Goal: Transaction & Acquisition: Purchase product/service

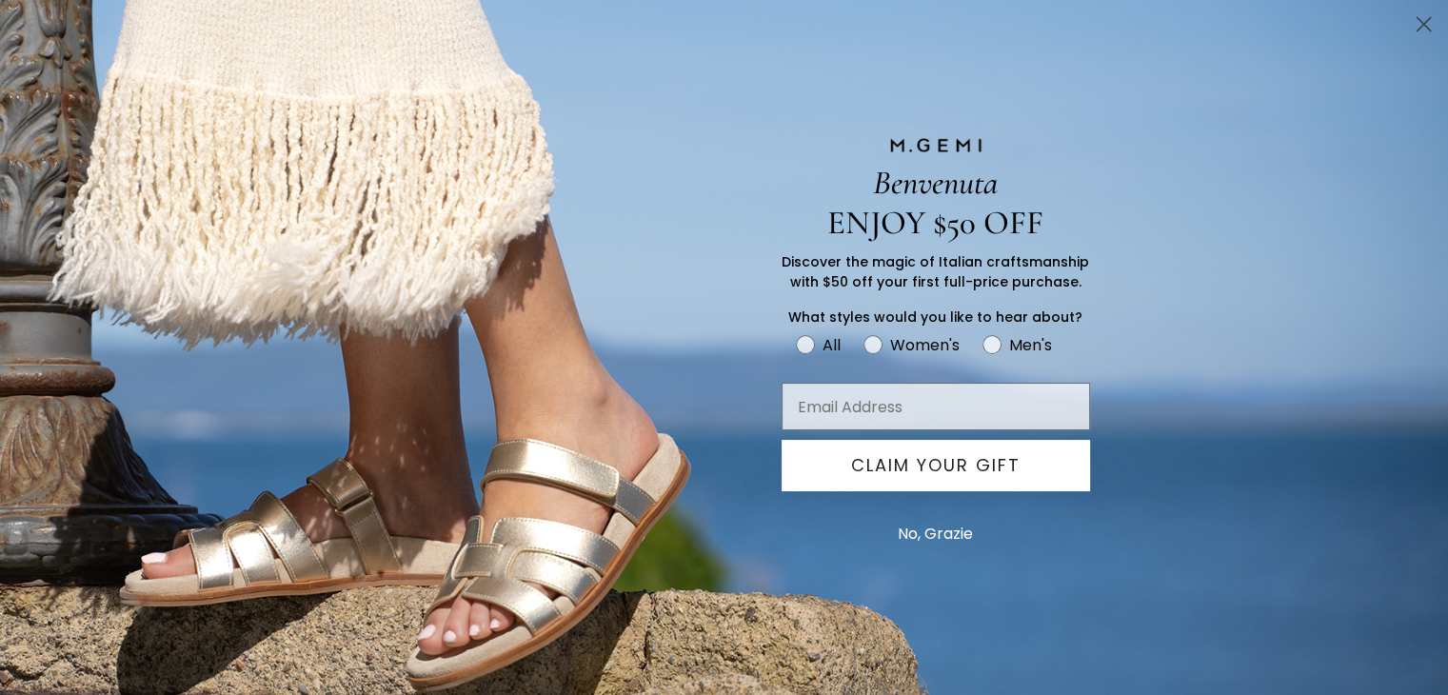
scroll to position [164, 0]
click at [1431, 21] on circle "Close dialog" at bounding box center [1423, 24] width 31 height 31
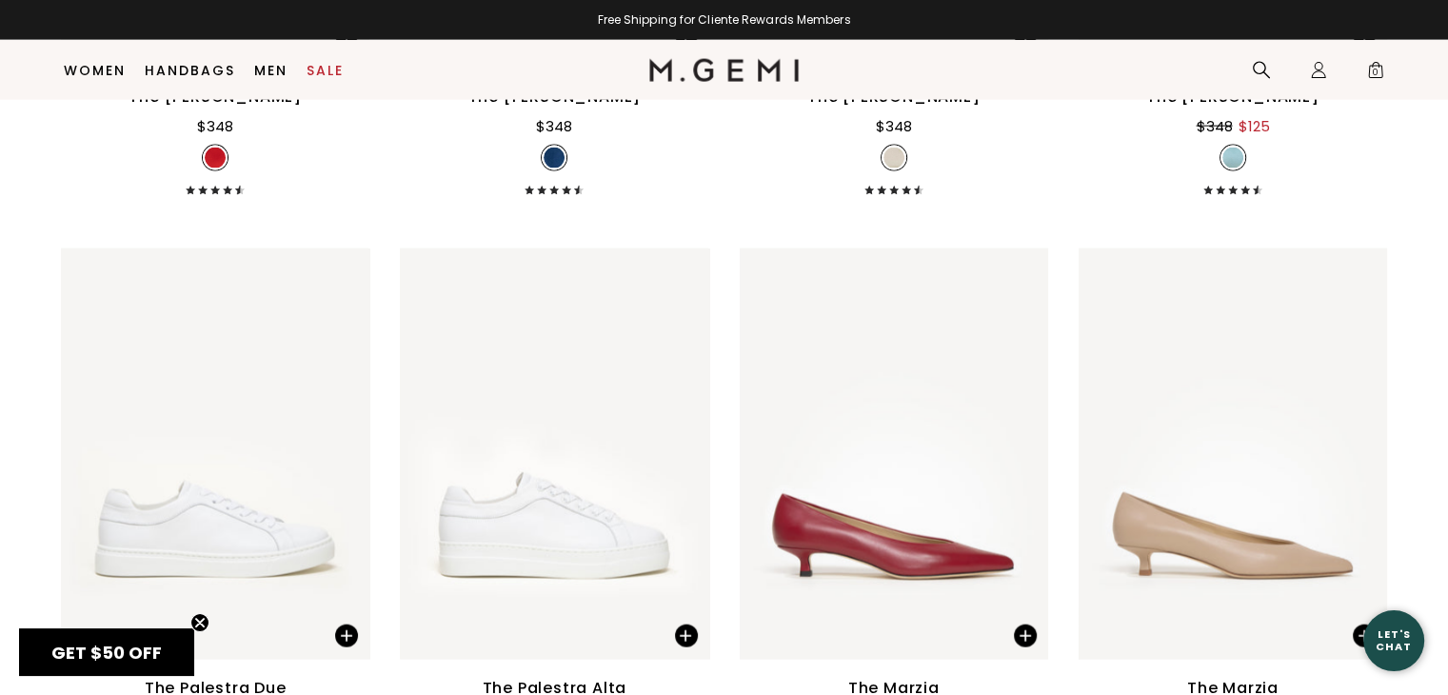
scroll to position [4293, 0]
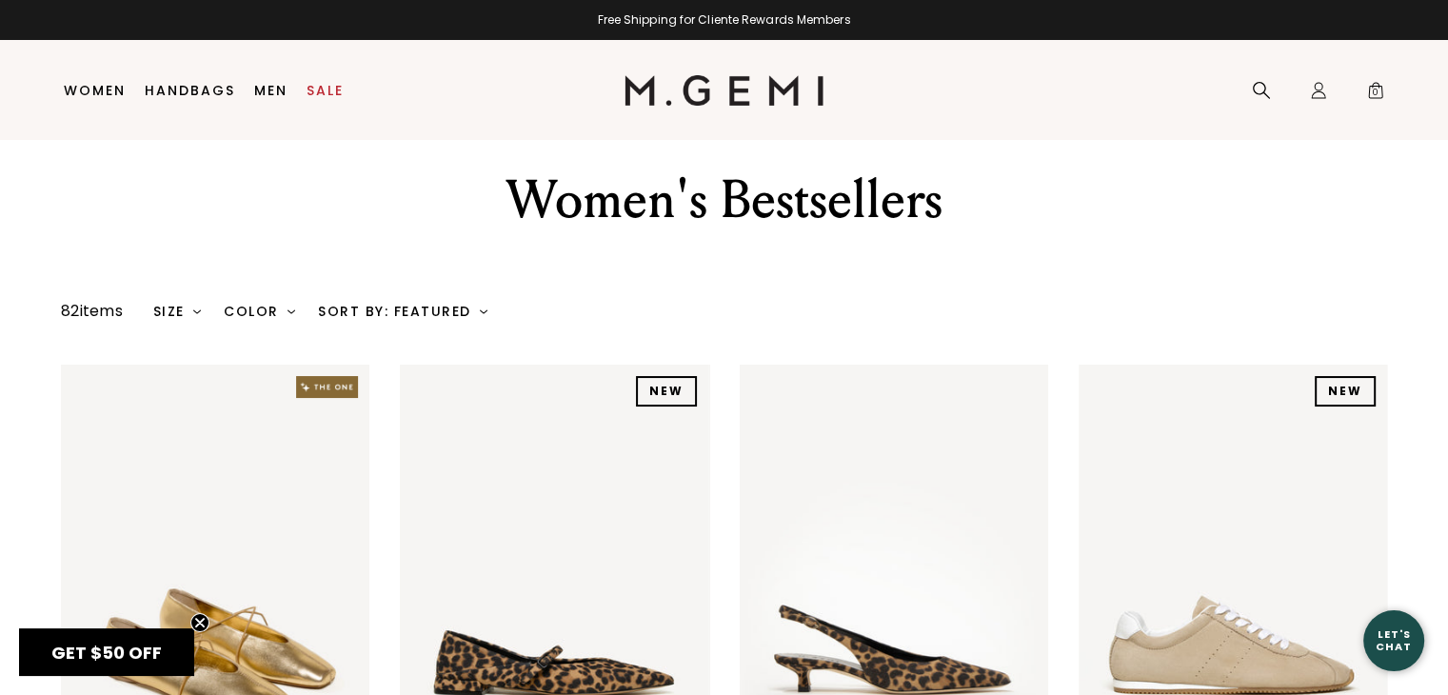
scroll to position [0, 0]
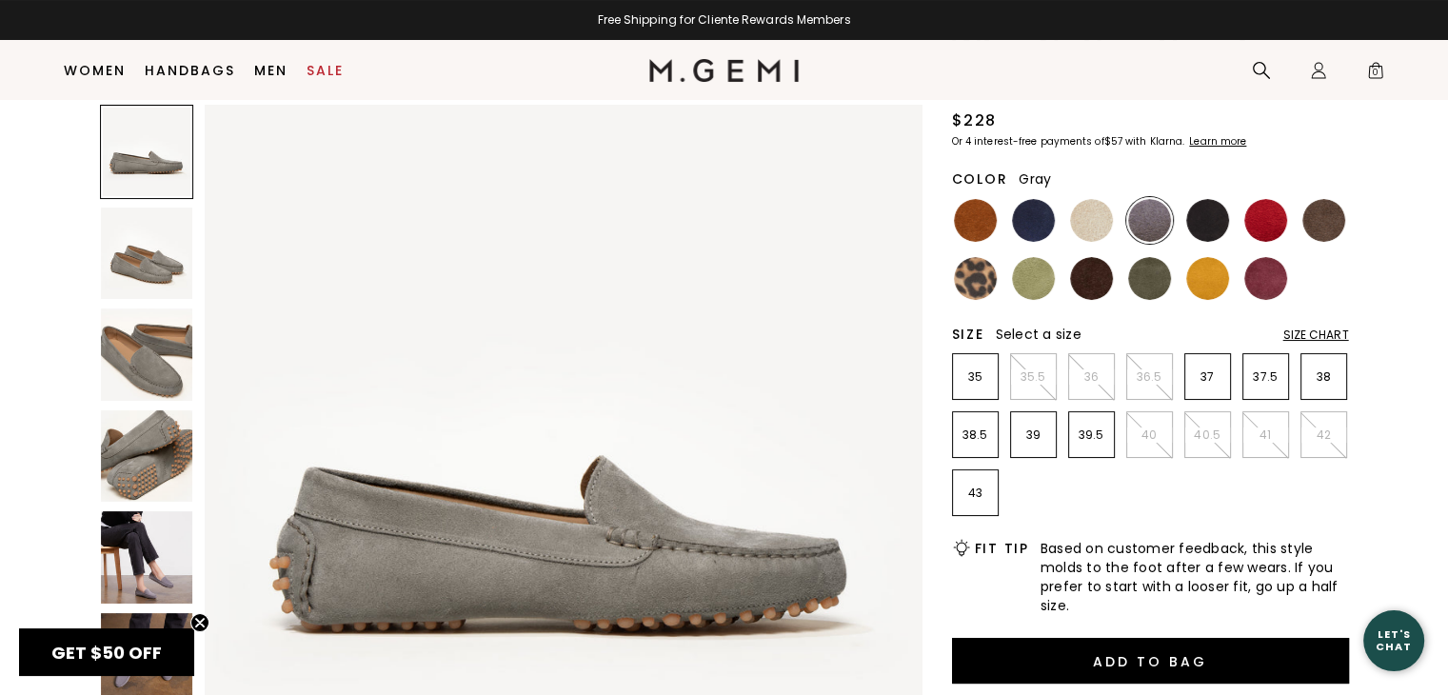
scroll to position [166, 0]
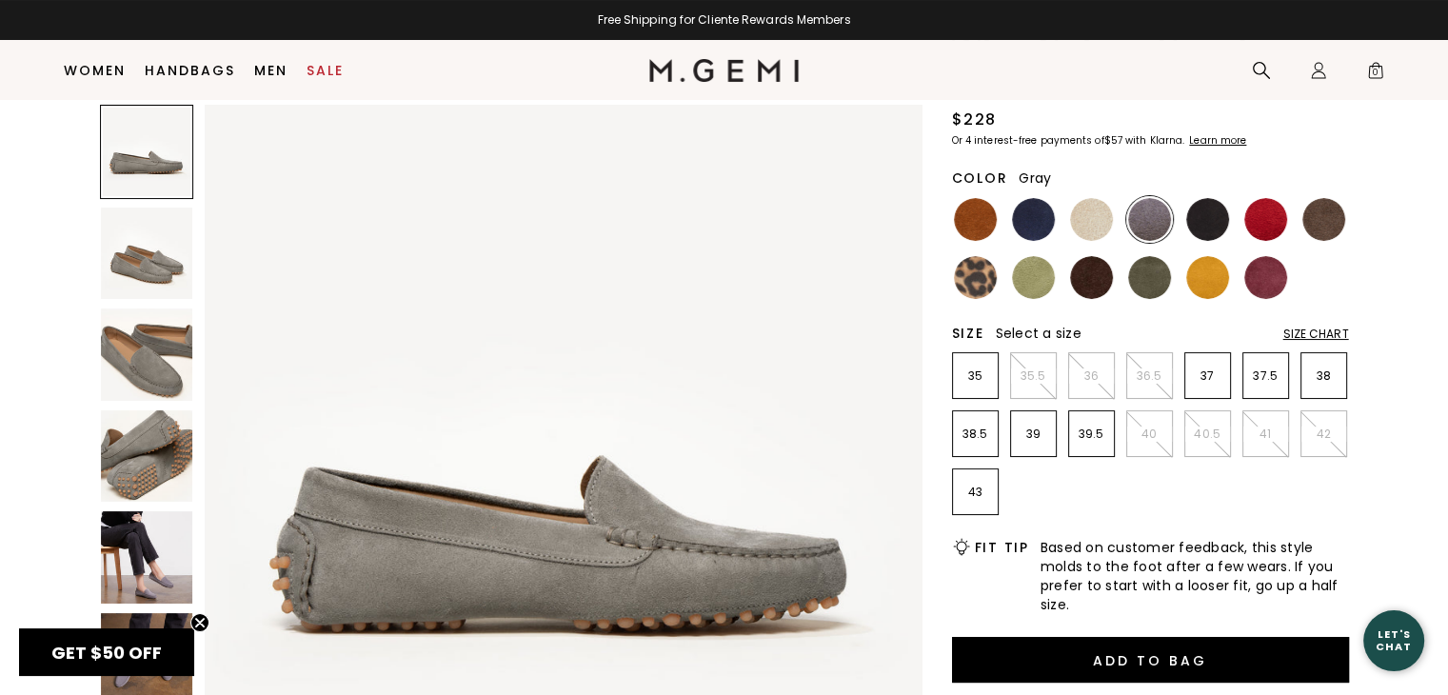
click at [131, 484] on img at bounding box center [147, 456] width 92 height 92
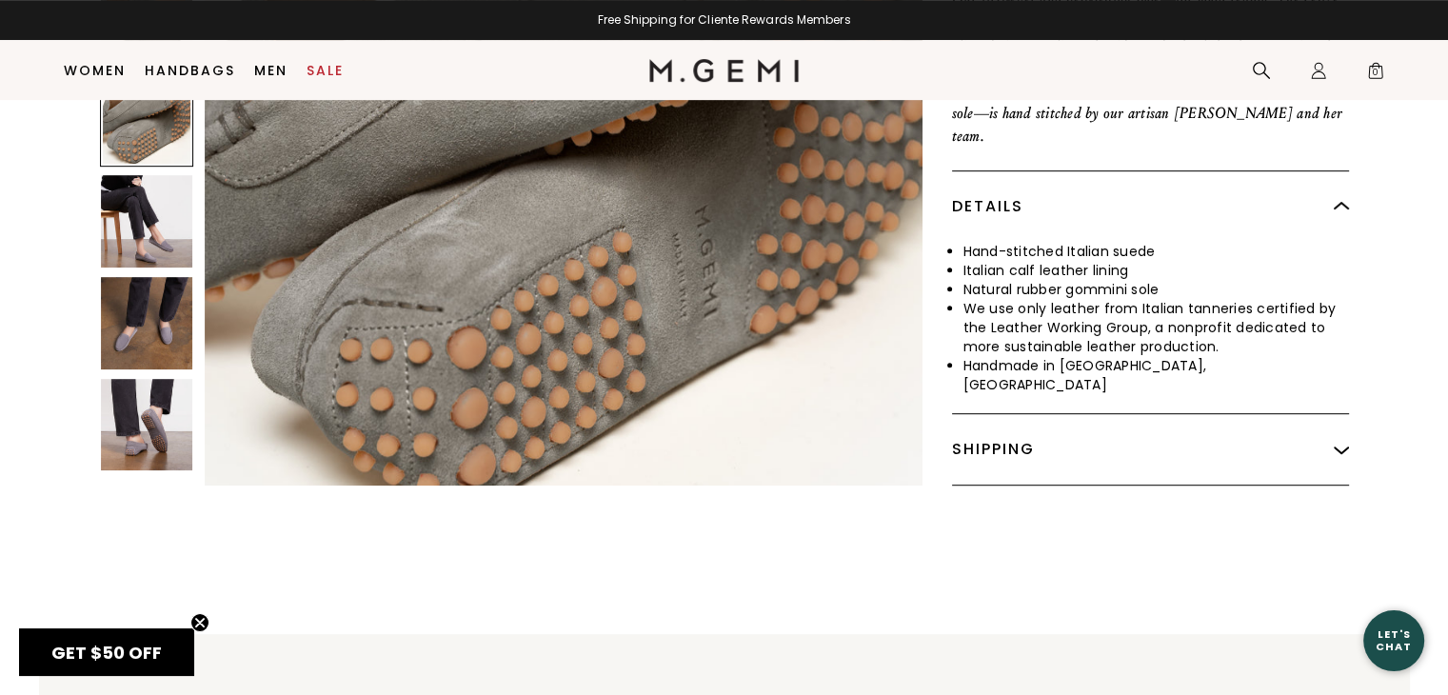
scroll to position [985, 0]
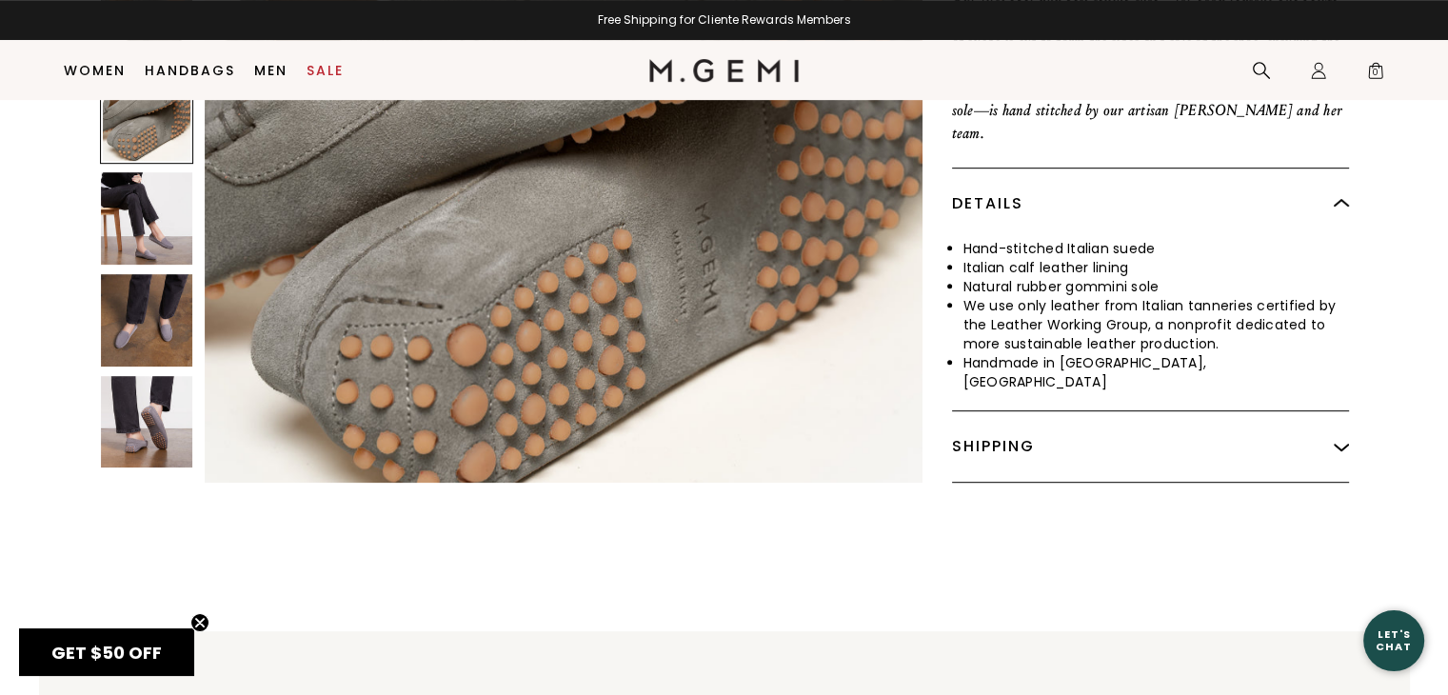
click at [132, 406] on img at bounding box center [147, 422] width 92 height 92
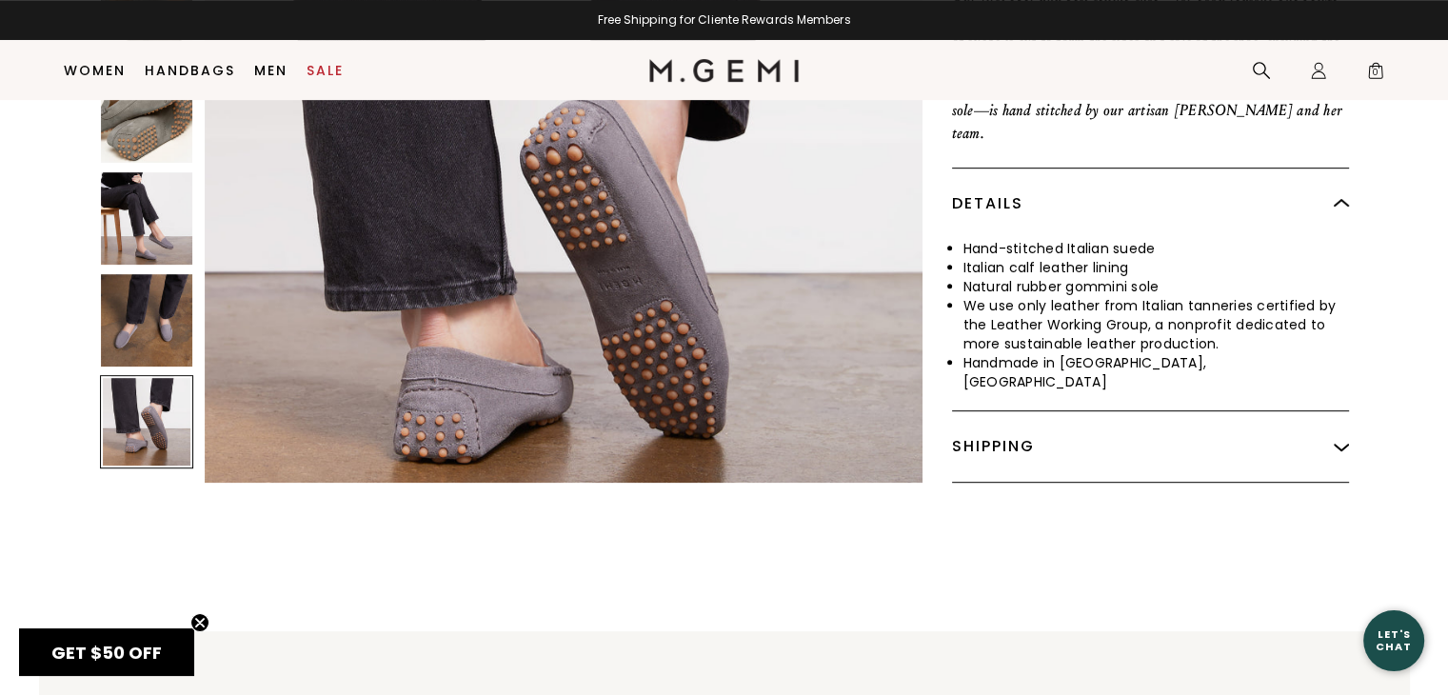
scroll to position [4330, 0]
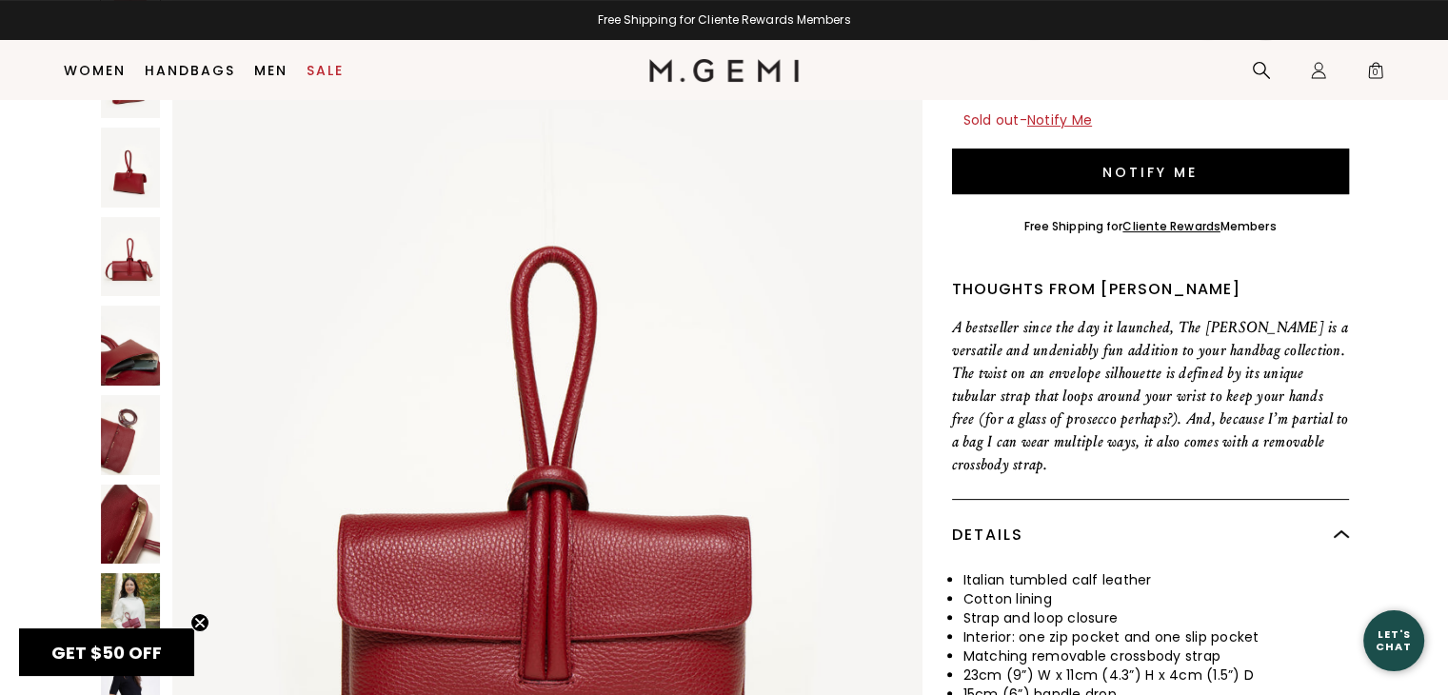
scroll to position [465, 0]
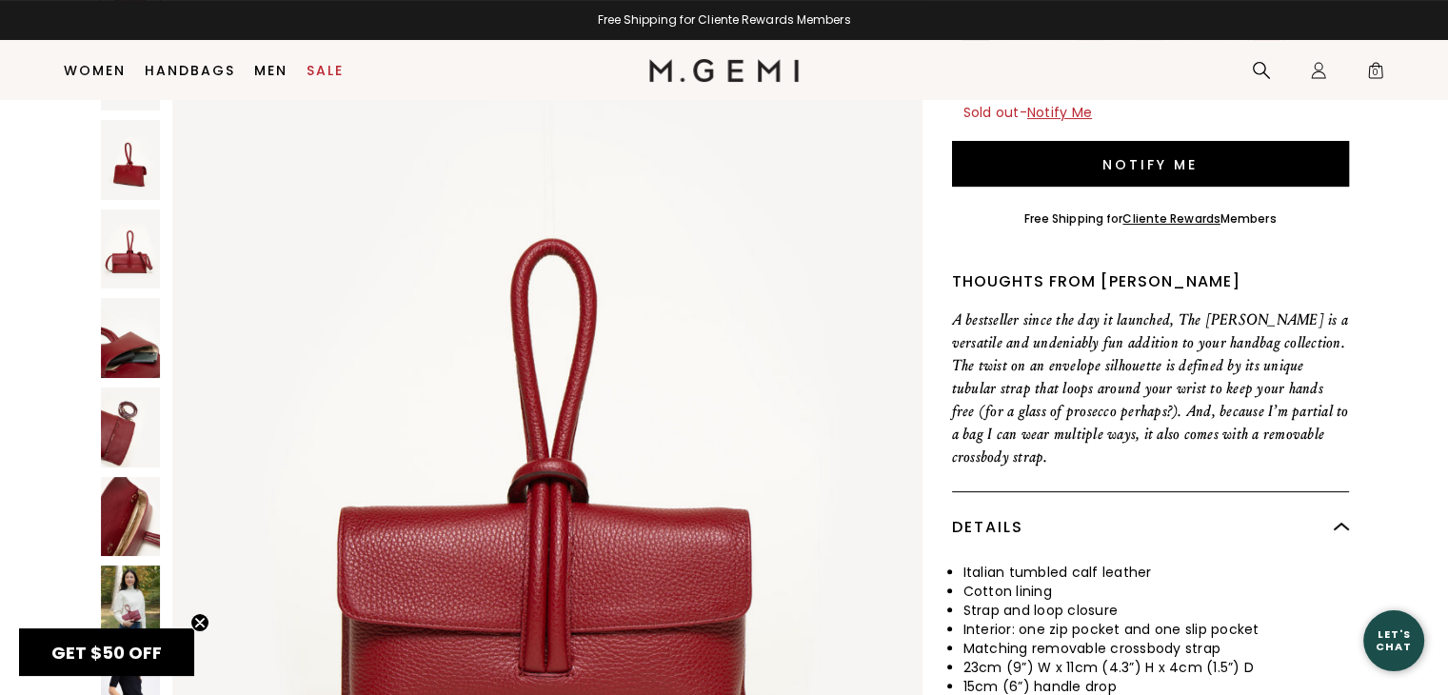
click at [128, 299] on img at bounding box center [131, 338] width 60 height 80
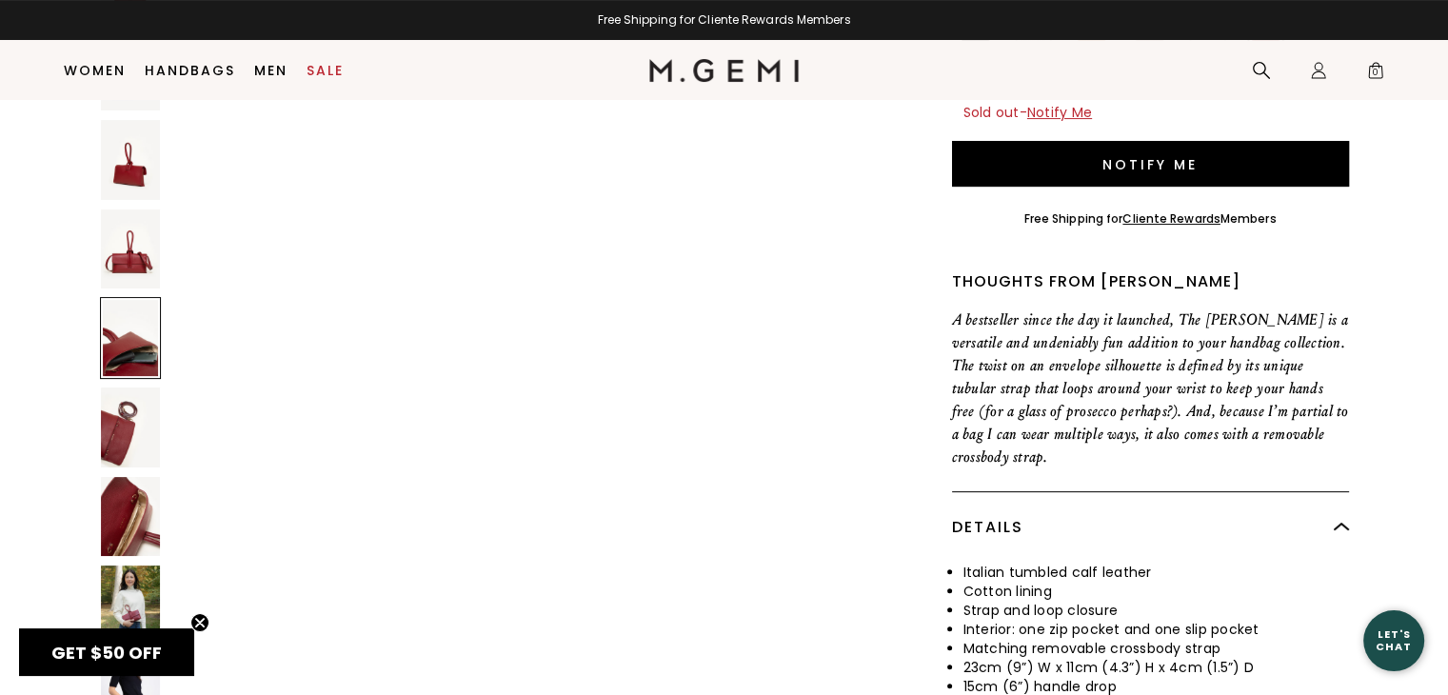
scroll to position [4297, 0]
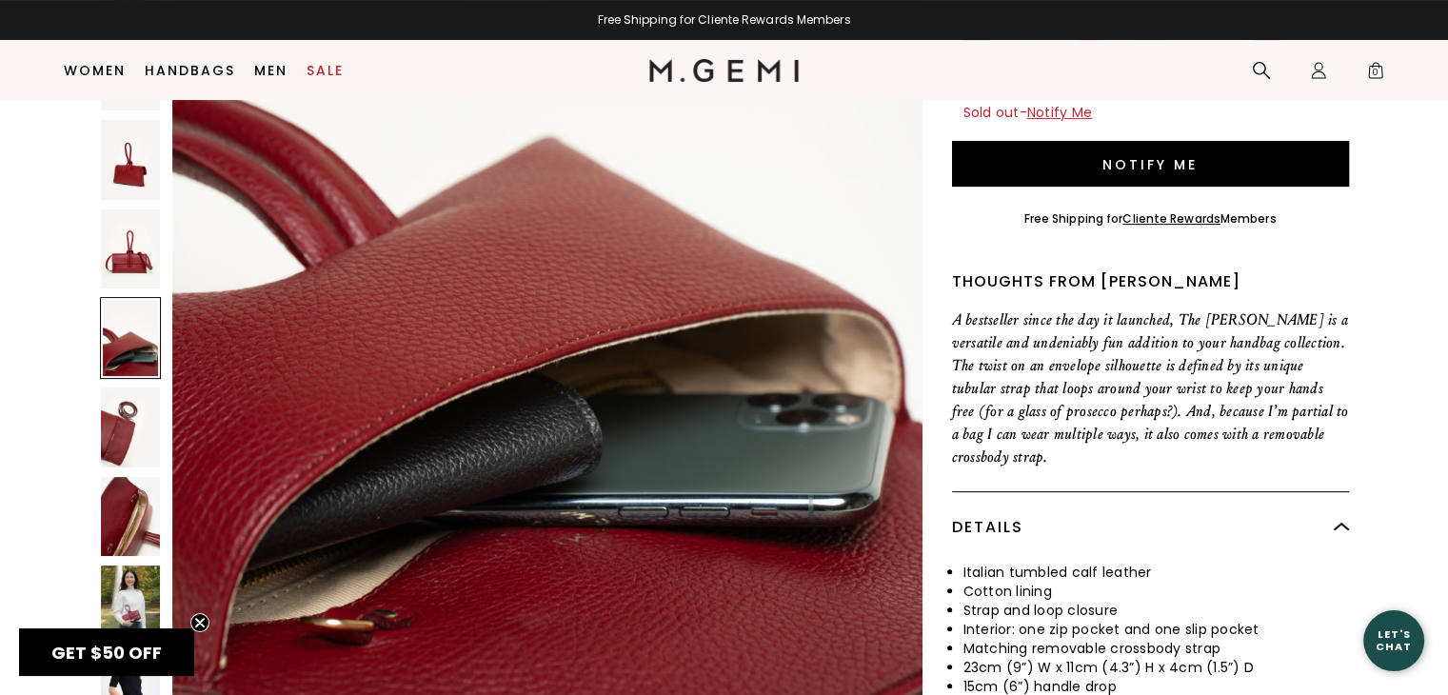
click at [114, 387] on img at bounding box center [131, 427] width 60 height 80
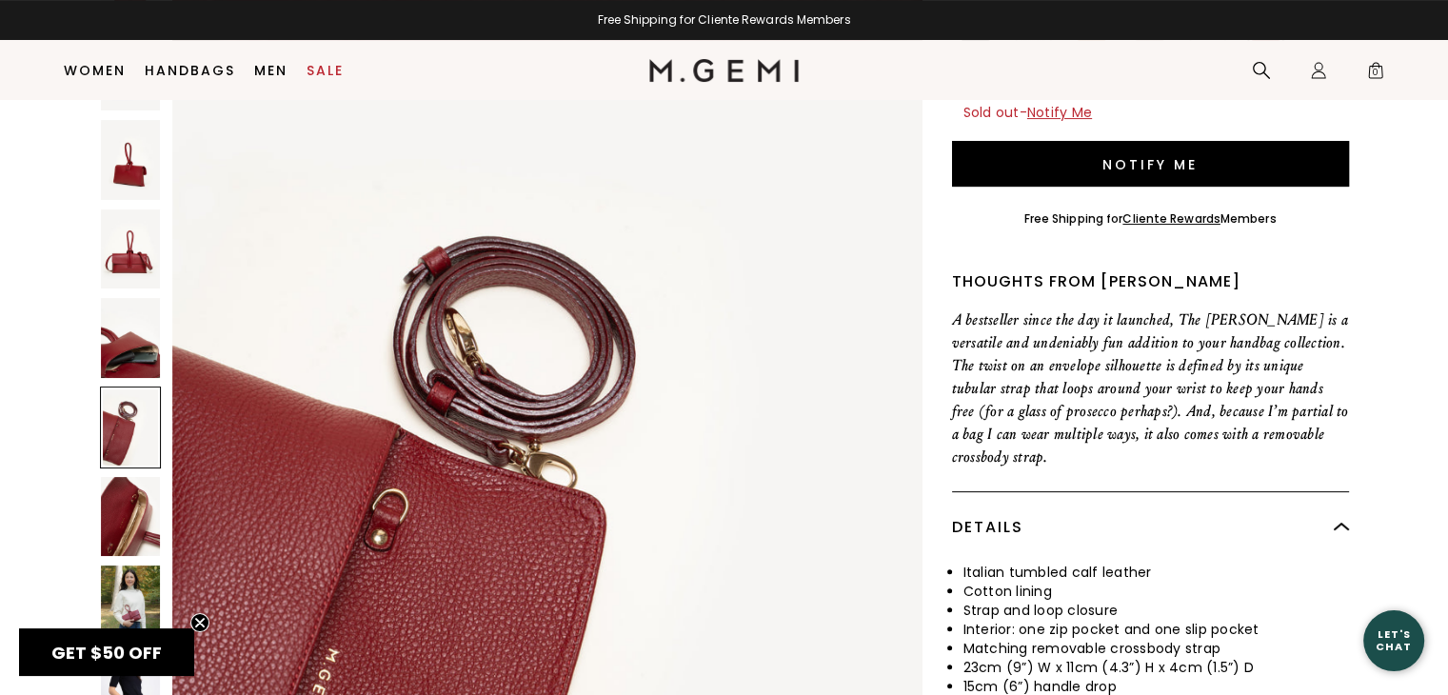
scroll to position [4995, 0]
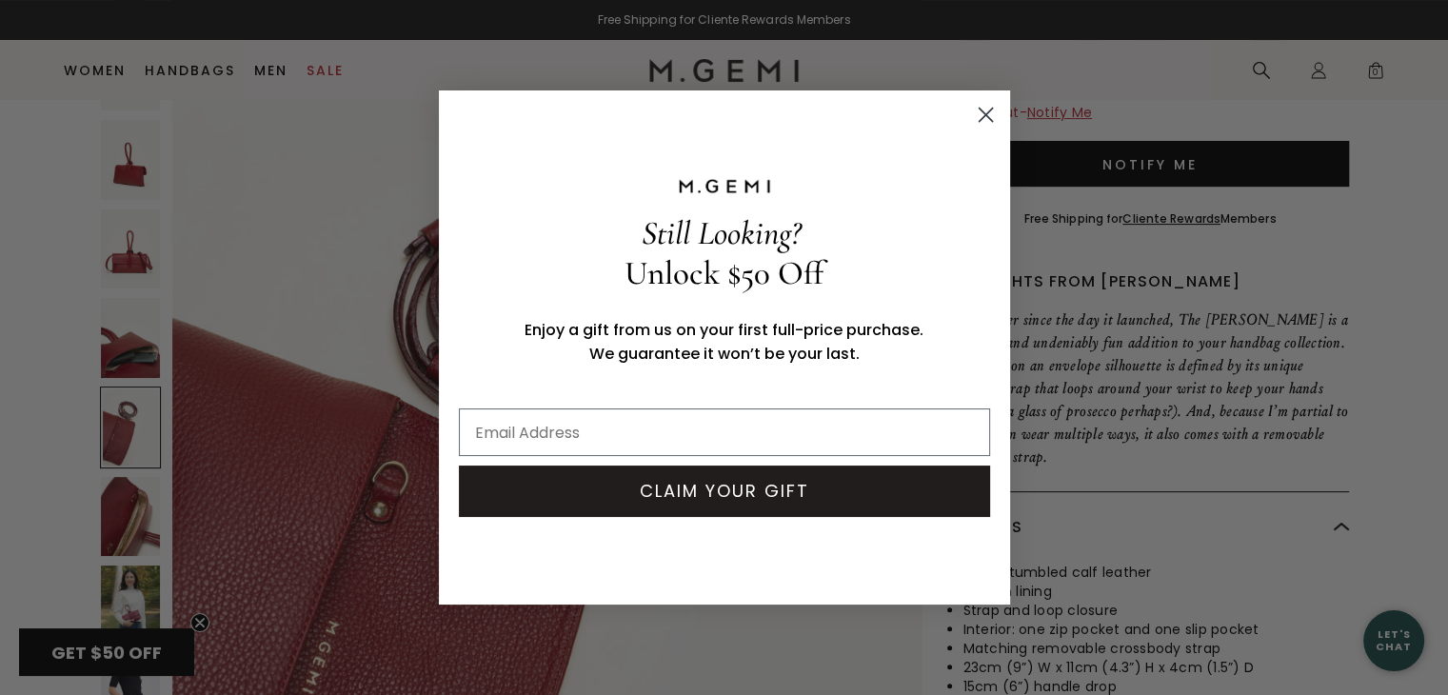
click at [983, 114] on icon "Close dialog" at bounding box center [985, 115] width 13 height 13
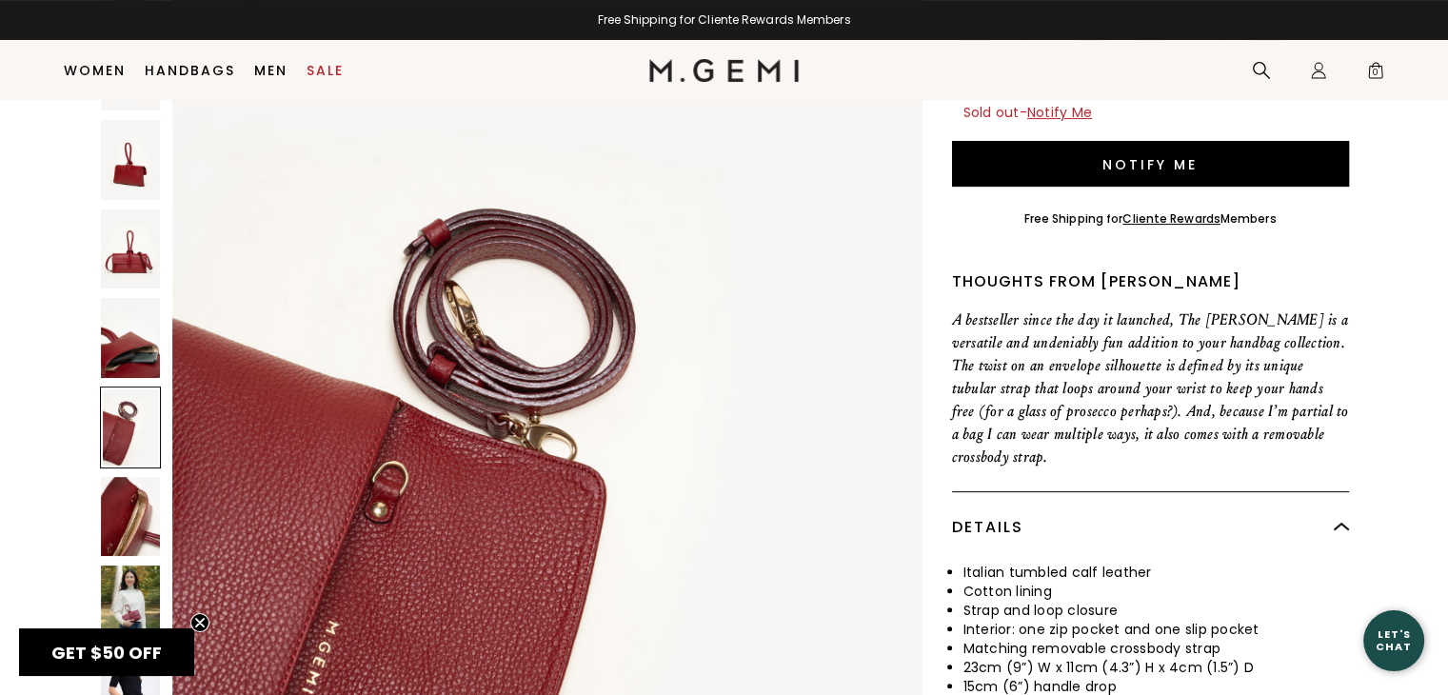
click at [131, 566] on img at bounding box center [131, 606] width 60 height 80
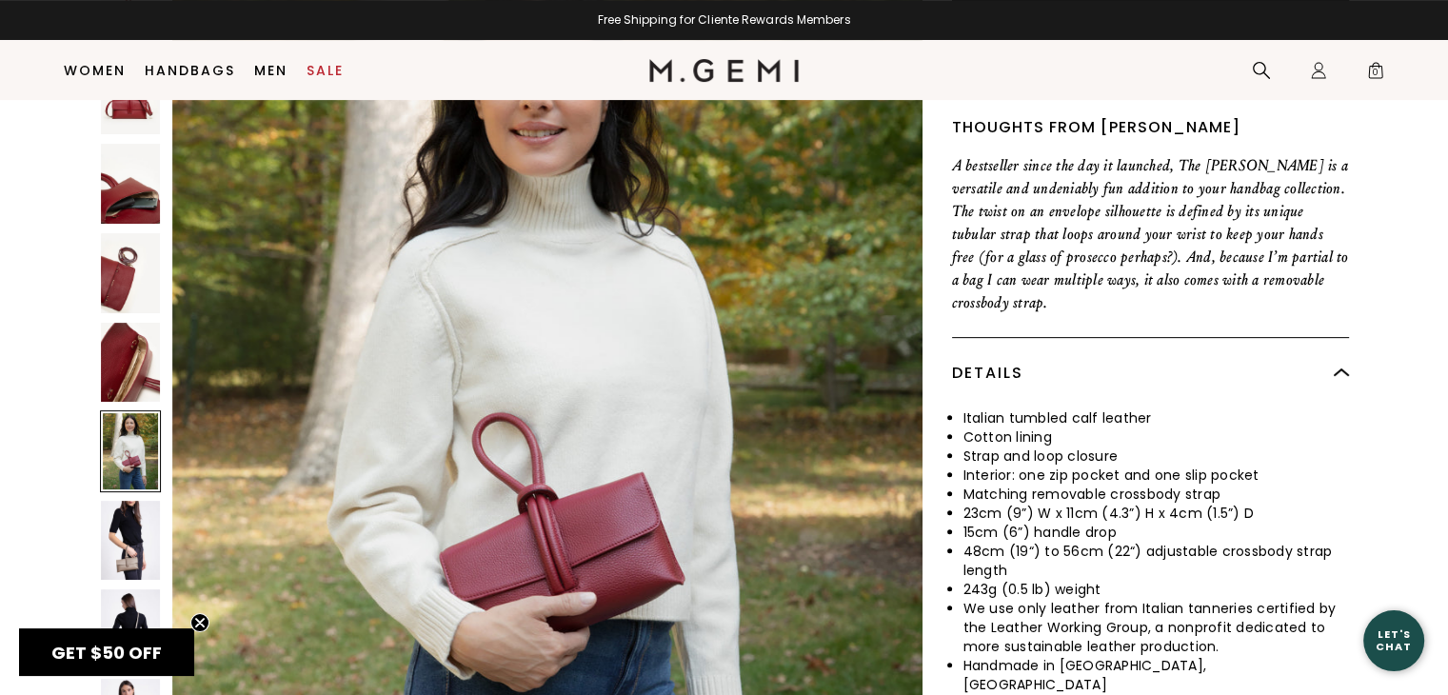
scroll to position [624, 0]
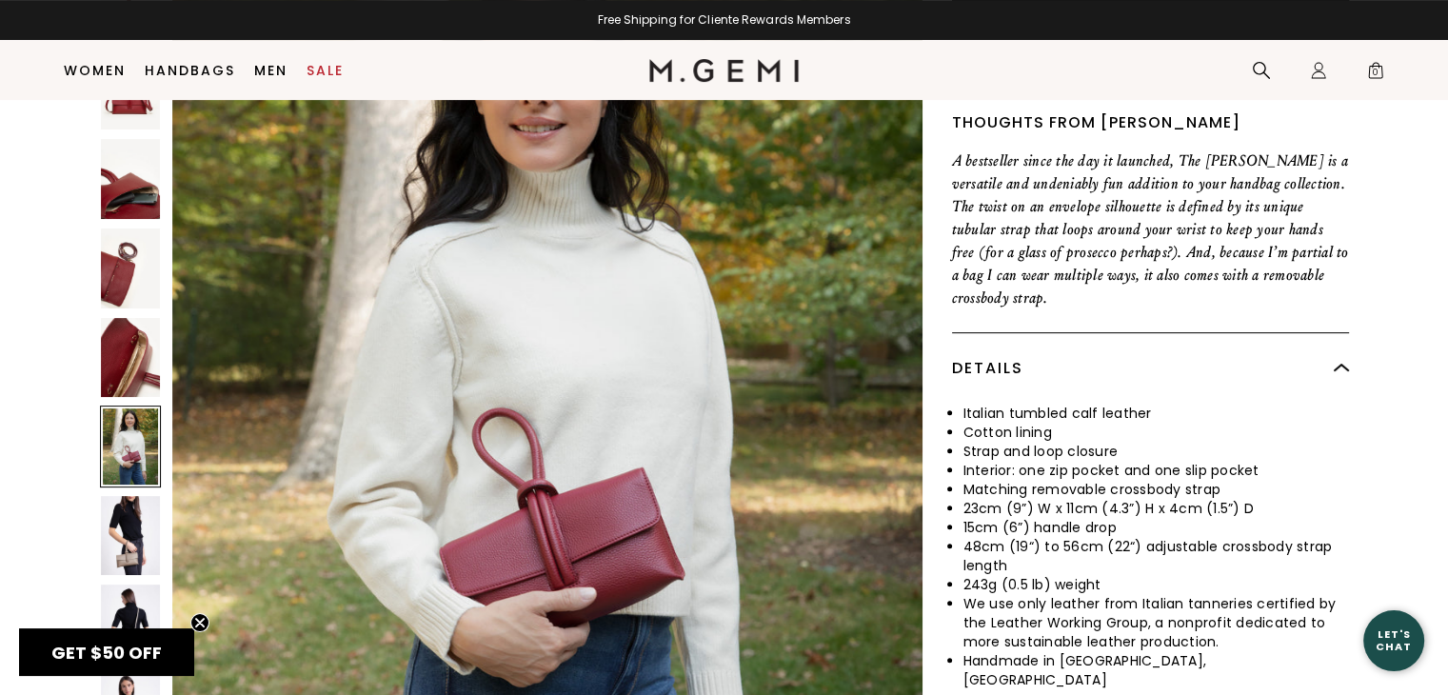
click at [131, 585] on img at bounding box center [131, 625] width 60 height 80
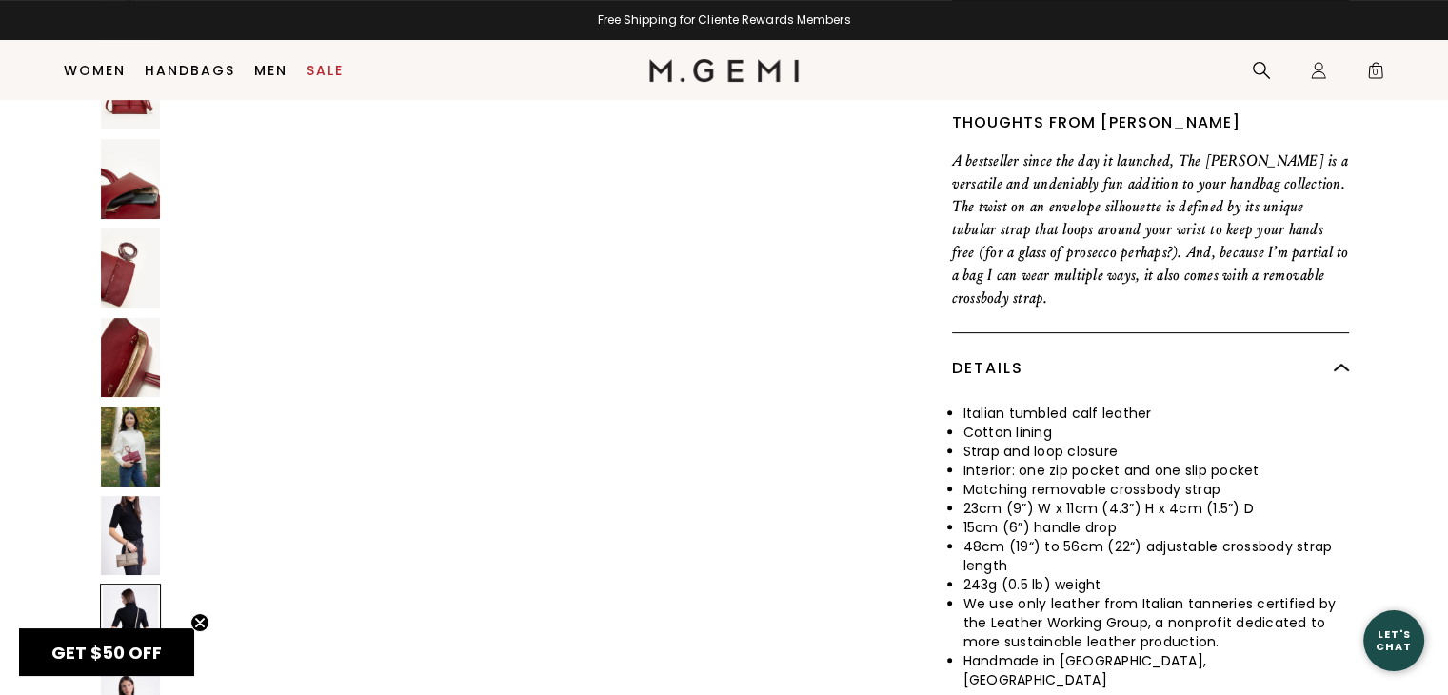
scroll to position [8991, 0]
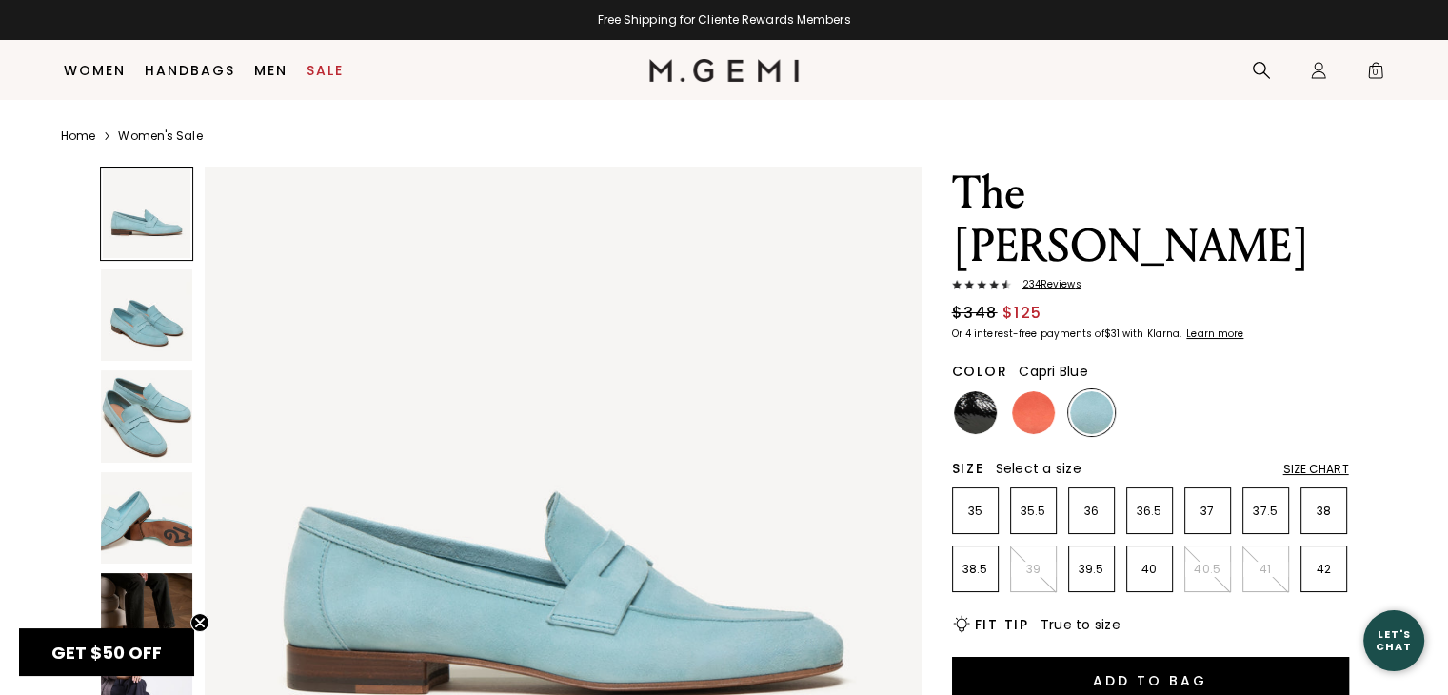
scroll to position [134, 0]
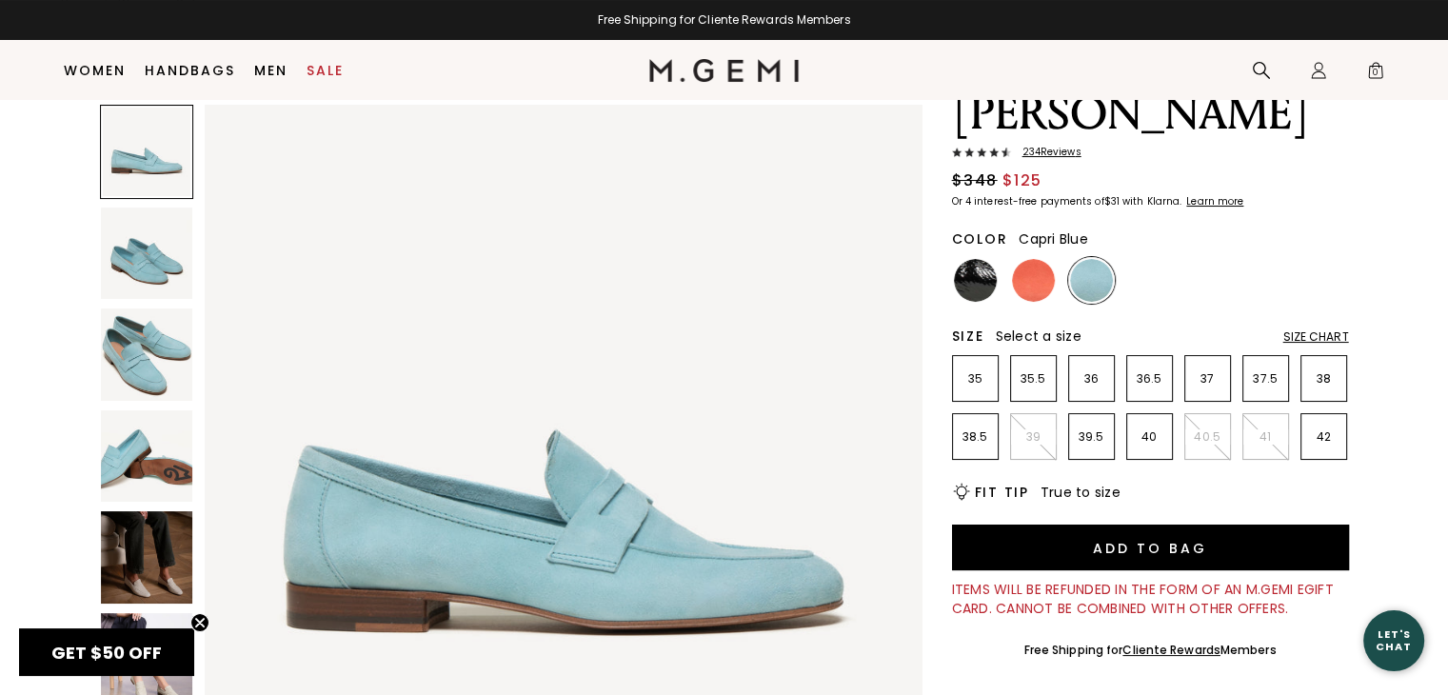
click at [129, 467] on img at bounding box center [147, 456] width 92 height 92
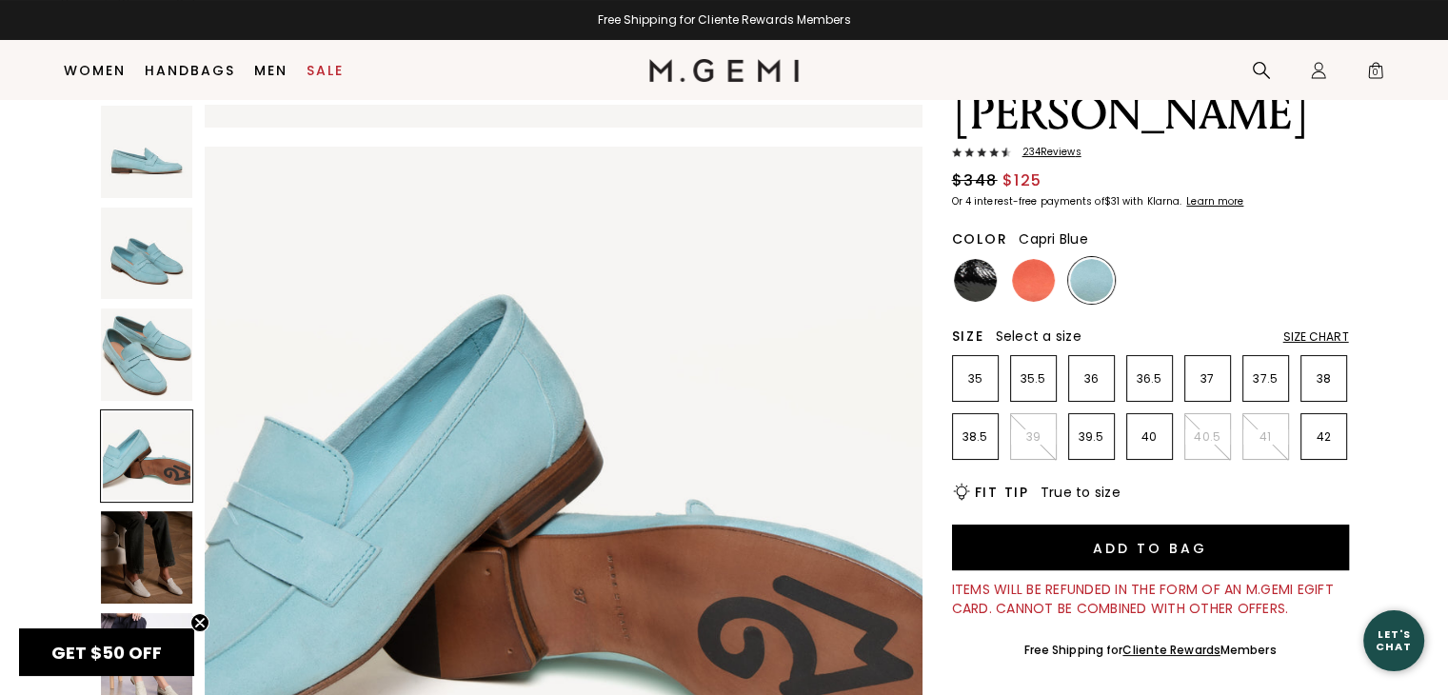
scroll to position [133, 0]
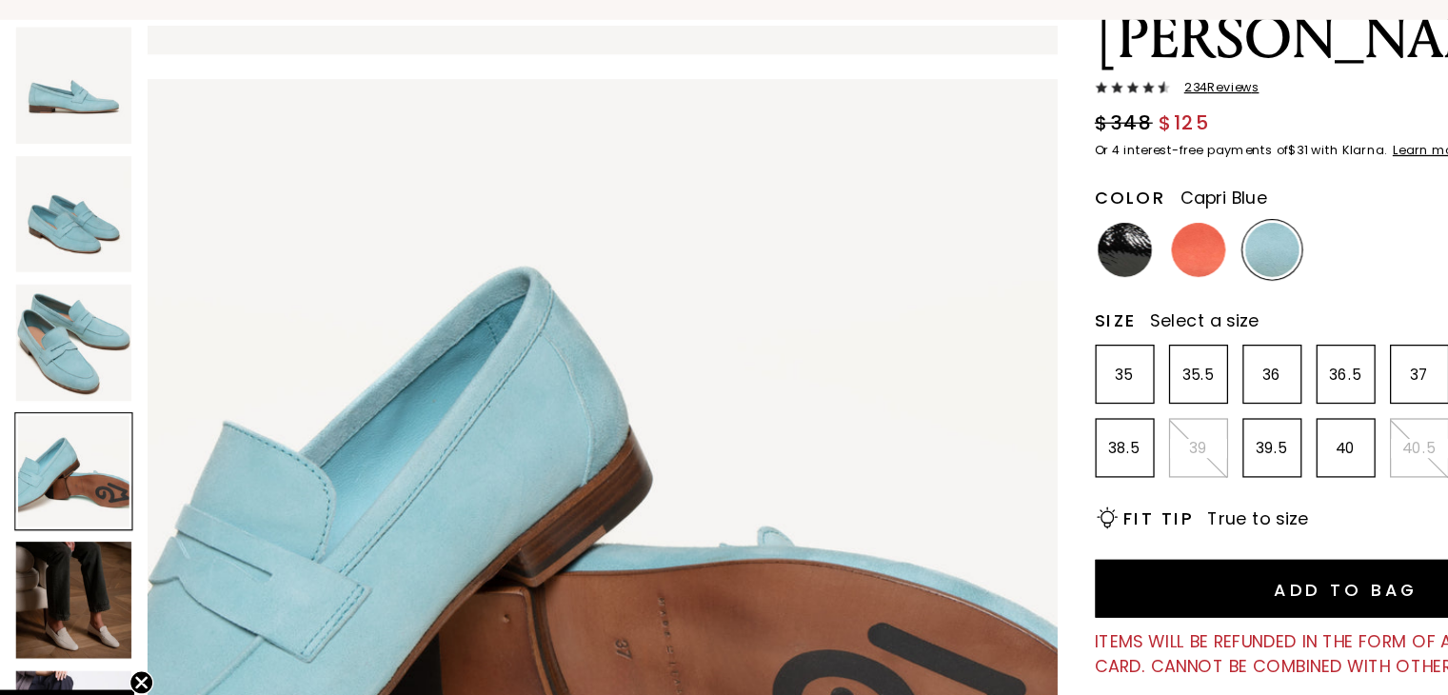
click at [1025, 260] on img at bounding box center [1033, 281] width 43 height 43
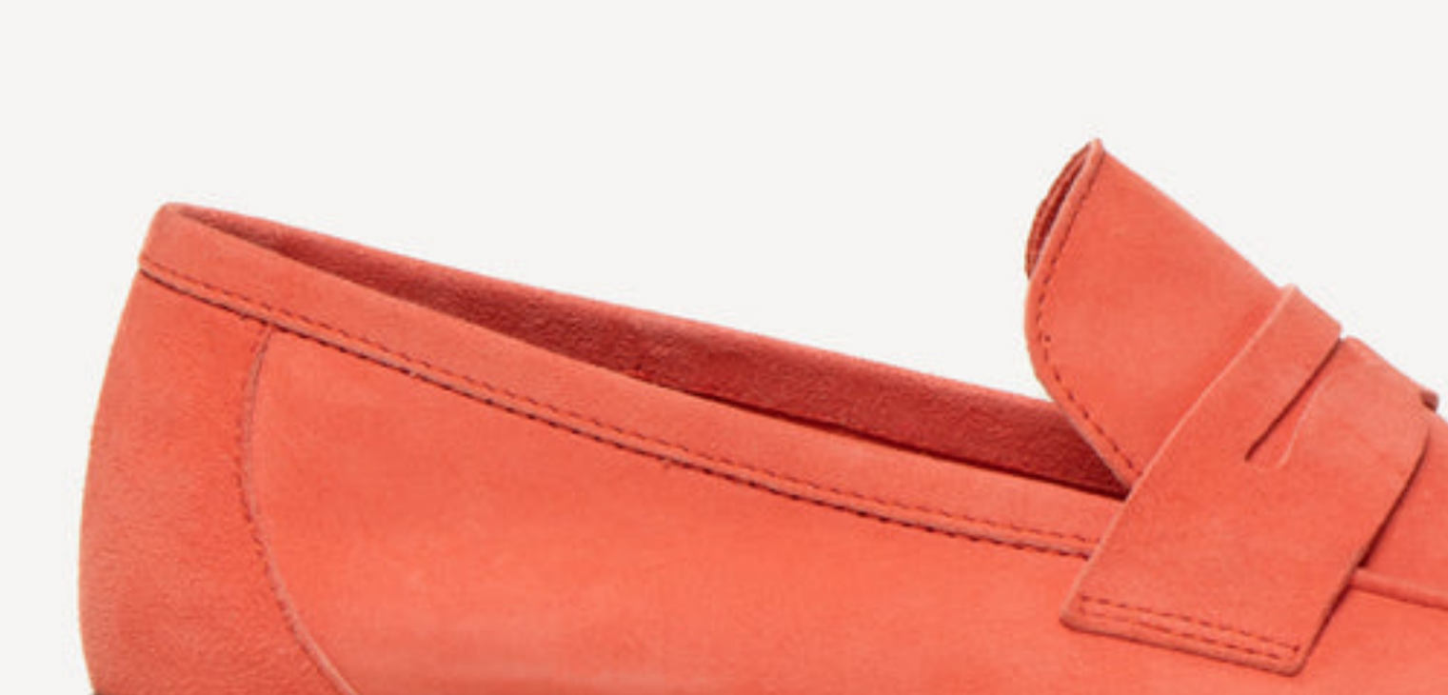
scroll to position [133, 0]
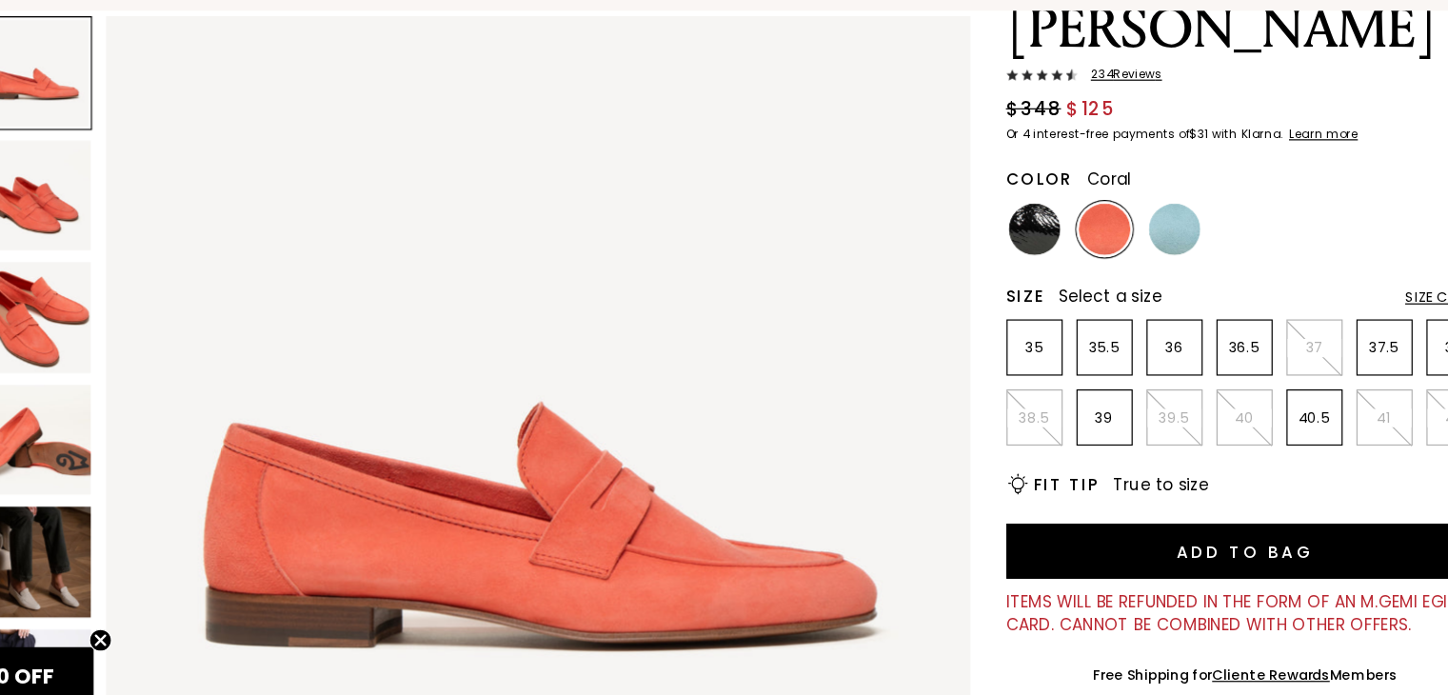
click at [975, 260] on img at bounding box center [975, 281] width 43 height 43
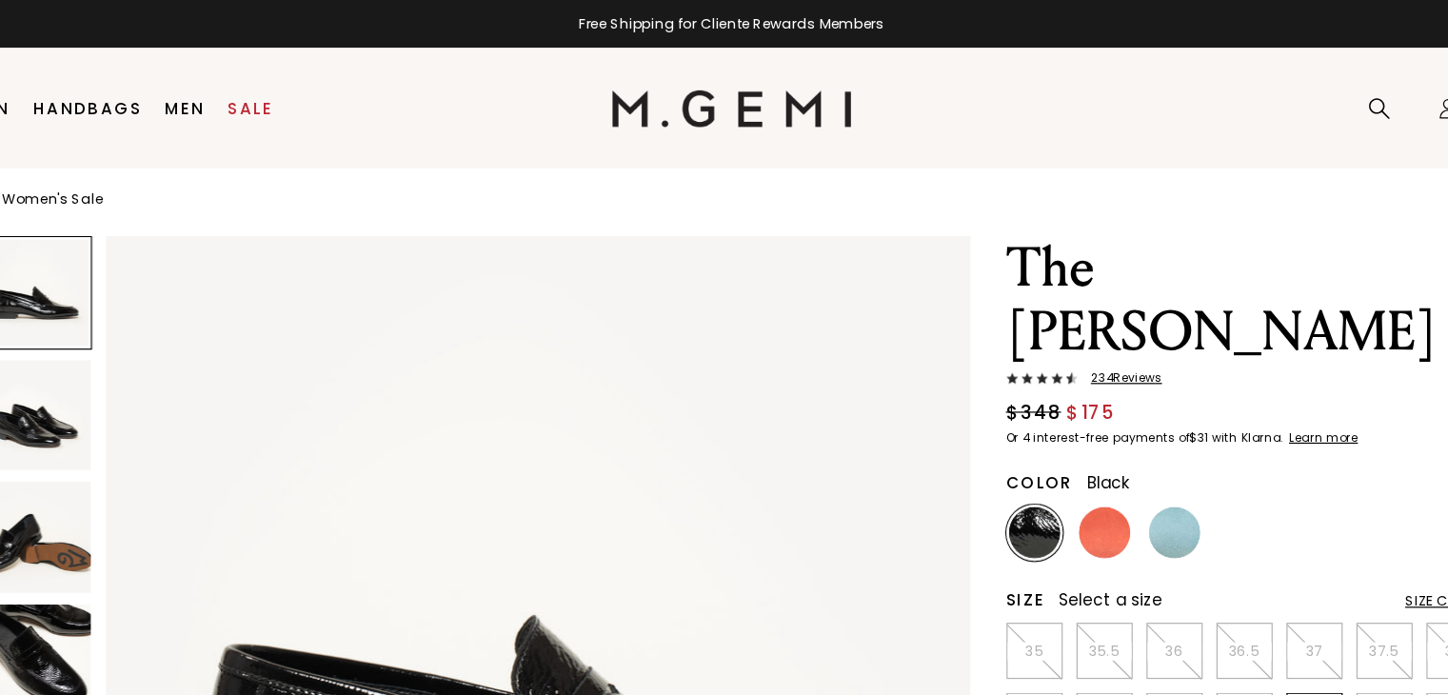
scroll to position [30, 0]
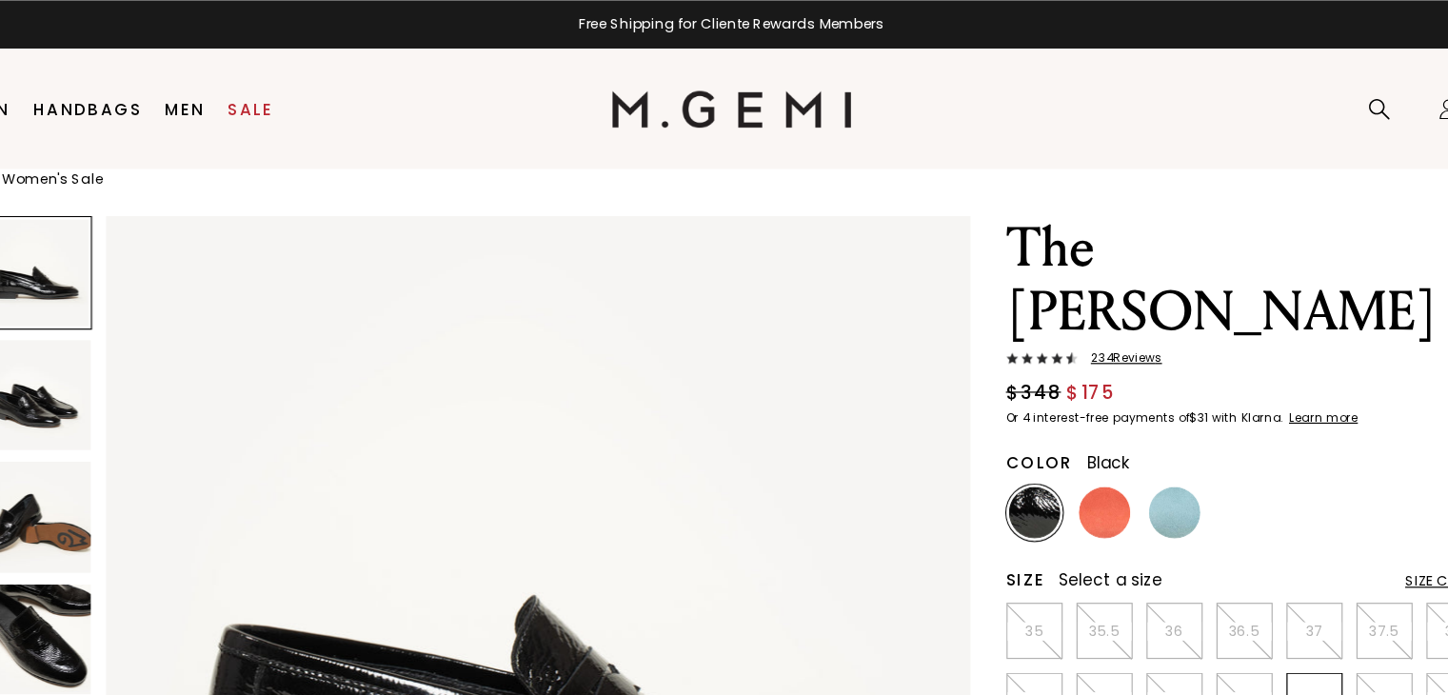
click at [367, 282] on img at bounding box center [563, 537] width 717 height 717
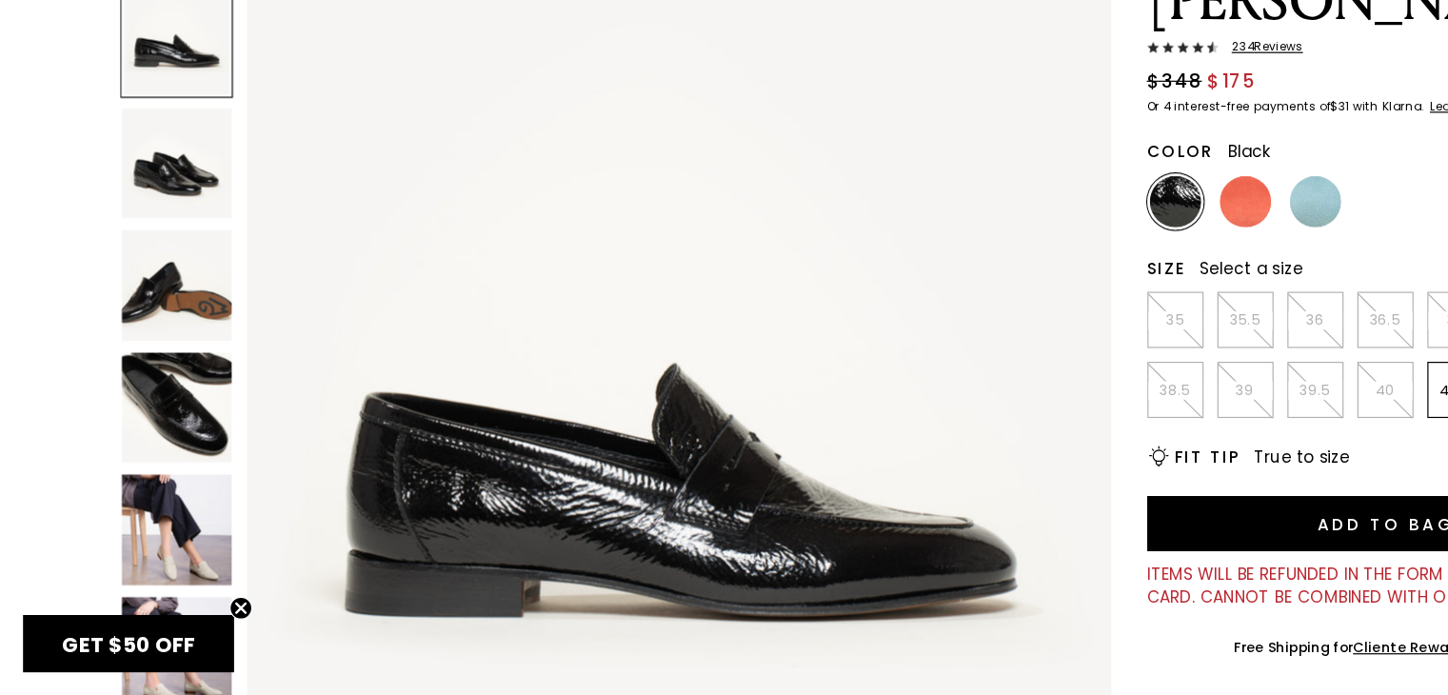
scroll to position [116, 0]
